Goal: Task Accomplishment & Management: Manage account settings

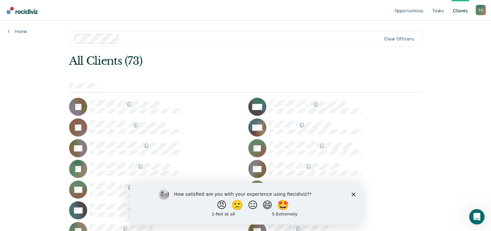
click at [353, 191] on div "How satisfied are you with your experience using Recidiviz? 😠 🙁 😑 😄 🤩 1 - Not a…" at bounding box center [245, 203] width 231 height 42
click at [354, 192] on polygon "Close survey" at bounding box center [353, 194] width 4 height 4
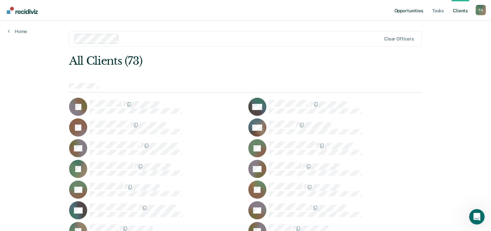
click at [412, 13] on link "Opportunities" at bounding box center [408, 10] width 31 height 21
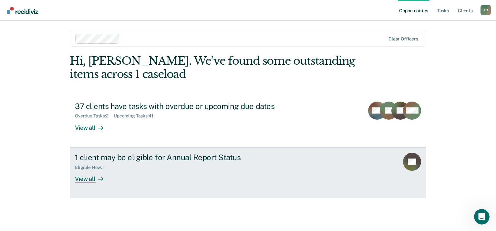
click at [186, 158] on div "1 client may be eligible for Annual Report Status" at bounding box center [188, 156] width 227 height 9
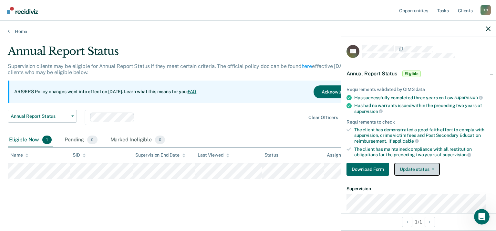
click at [417, 162] on button "Update status" at bounding box center [417, 168] width 46 height 13
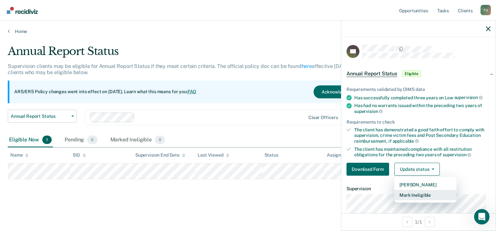
click at [415, 195] on button "Mark Ineligible" at bounding box center [425, 195] width 62 height 10
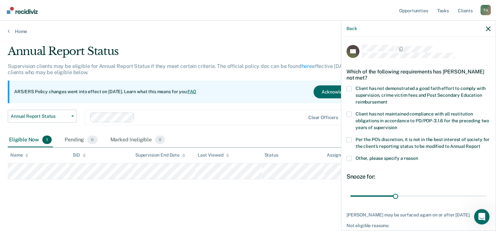
click at [347, 161] on span at bounding box center [348, 158] width 5 height 5
click at [418, 156] on input "Other, please specify a reason" at bounding box center [418, 156] width 0 height 0
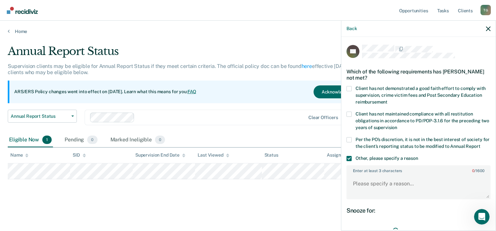
scroll to position [32, 0]
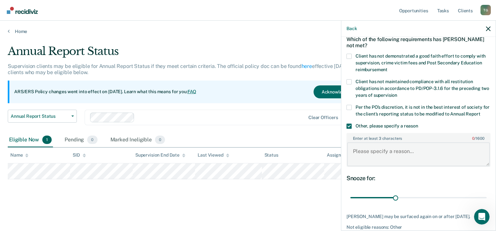
click at [426, 161] on textarea "Enter at least 3 characters 0 / 1600" at bounding box center [418, 154] width 143 height 24
type textarea "Client is on TC caseload. not eligible for annual."
click at [350, 108] on span at bounding box center [348, 107] width 5 height 5
click at [480, 111] on input "Per the PO’s discretion, it is not in the best interest of society for the clie…" at bounding box center [480, 111] width 0 height 0
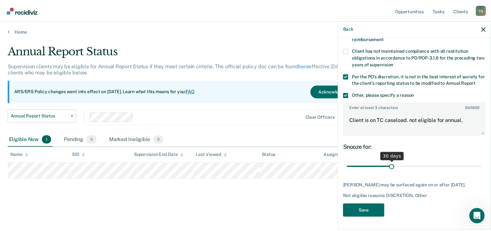
scroll to position [68, 0]
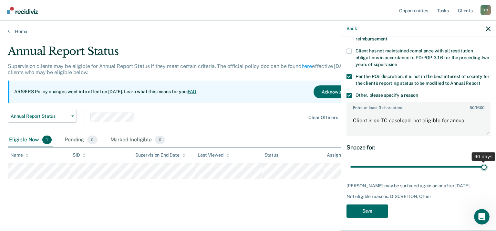
drag, startPoint x: 393, startPoint y: 166, endPoint x: 496, endPoint y: 173, distance: 103.3
type input "90"
click at [487, 172] on input "range" at bounding box center [418, 166] width 136 height 11
click at [379, 208] on button "Save" at bounding box center [367, 210] width 42 height 13
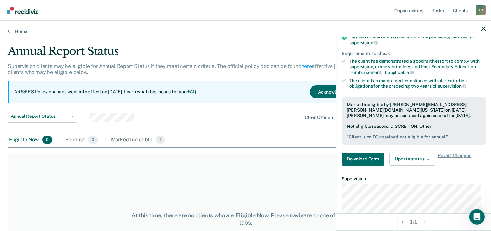
drag, startPoint x: 487, startPoint y: 30, endPoint x: 490, endPoint y: 26, distance: 5.4
click at [490, 26] on div at bounding box center [413, 29] width 154 height 16
